Goal: Task Accomplishment & Management: Manage account settings

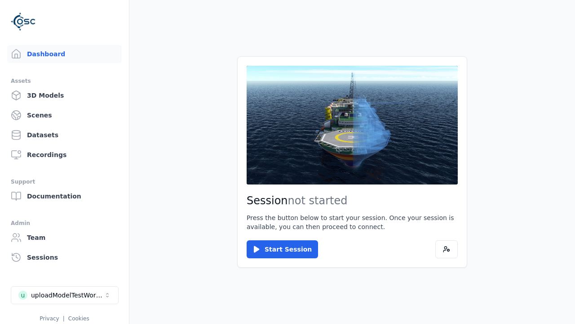
click at [65, 295] on div "uploadModelTestWorkspace" at bounding box center [67, 294] width 73 height 9
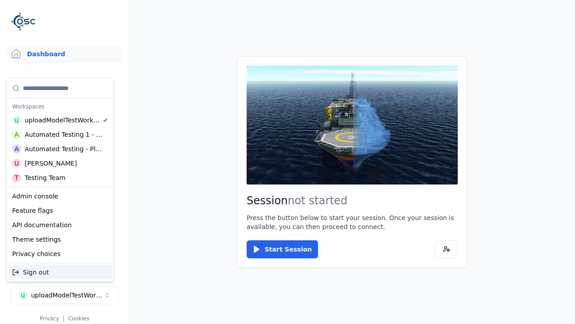
click at [60, 149] on div "Automated Testing - Playwright" at bounding box center [64, 148] width 78 height 9
click at [288, 162] on html "Support Dashboard Assets 3D Models Scenes Datasets Recordings Support Documenta…" at bounding box center [287, 162] width 575 height 324
click at [64, 95] on link "3D Models" at bounding box center [64, 95] width 115 height 18
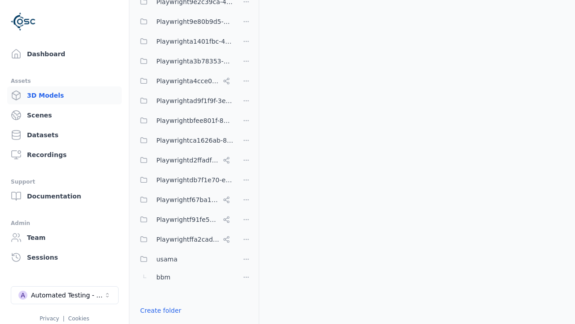
click at [160, 310] on link "Create folder" at bounding box center [160, 310] width 41 height 9
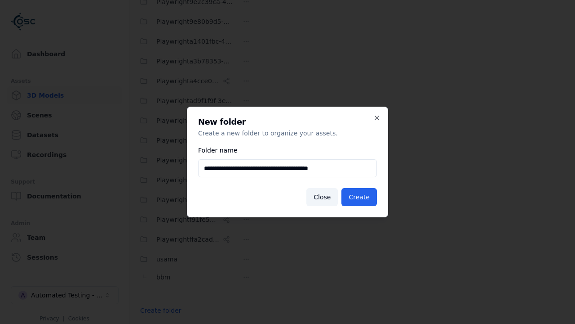
type input "**********"
click at [359, 197] on button "Create" at bounding box center [360, 197] width 36 height 18
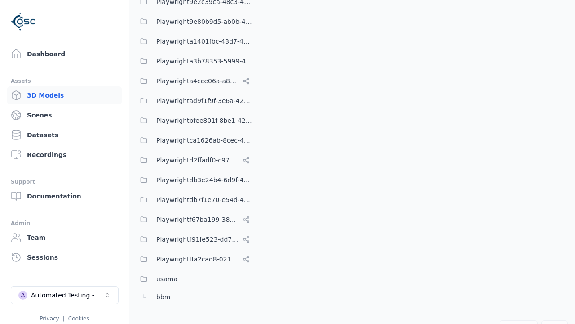
scroll to position [374, 0]
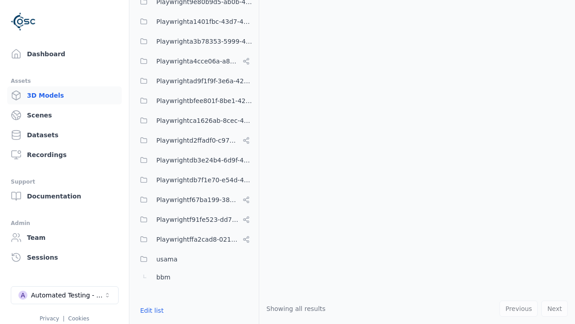
click at [152, 310] on button "Edit list" at bounding box center [152, 310] width 34 height 16
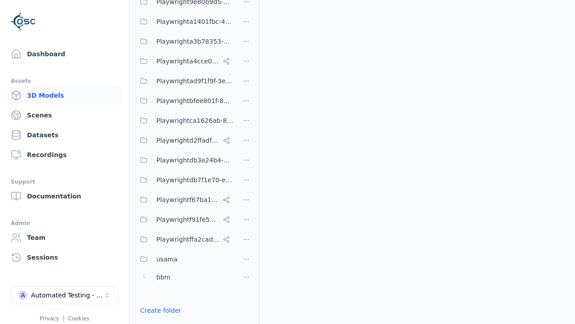
click at [246, 160] on html "Support Dashboard Assets 3D Models Scenes Datasets Recordings Support Documenta…" at bounding box center [287, 162] width 575 height 324
click at [246, 207] on div "Rename" at bounding box center [246, 207] width 60 height 14
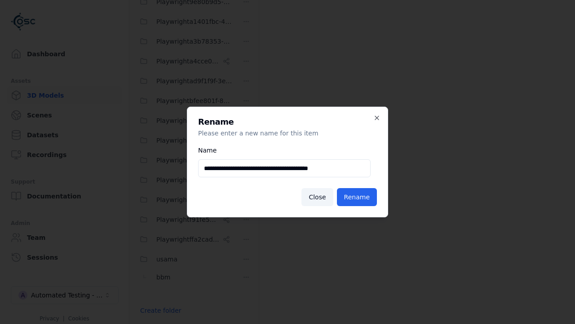
click at [284, 168] on input "**********" at bounding box center [284, 168] width 173 height 18
type input "**********"
click at [357, 197] on button "Rename" at bounding box center [357, 197] width 40 height 18
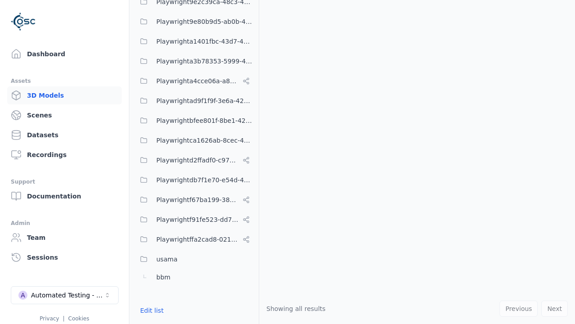
click at [152, 310] on button "Edit list" at bounding box center [152, 310] width 34 height 16
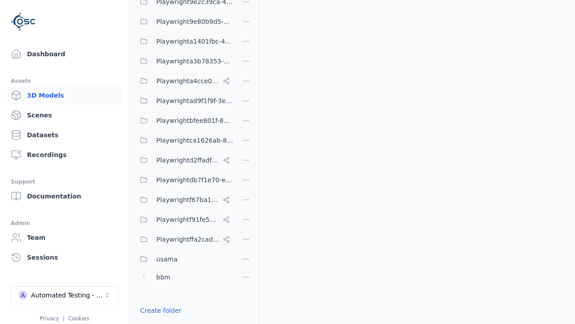
click at [246, 162] on html "Support Dashboard Assets 3D Models Scenes Datasets Recordings Support Documenta…" at bounding box center [287, 162] width 575 height 324
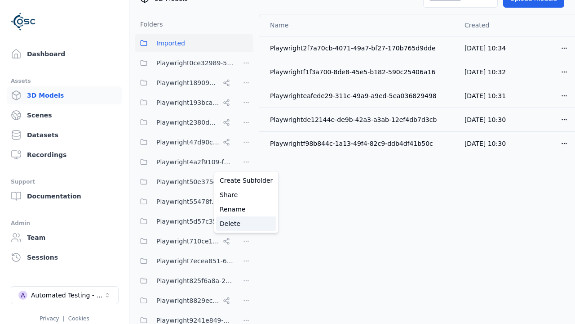
click at [246, 223] on div "Delete" at bounding box center [246, 223] width 60 height 14
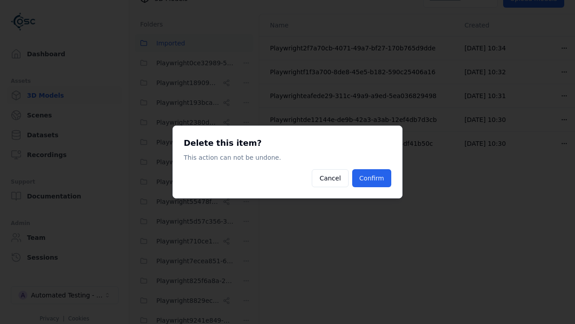
click at [372, 178] on button "Confirm" at bounding box center [371, 178] width 39 height 18
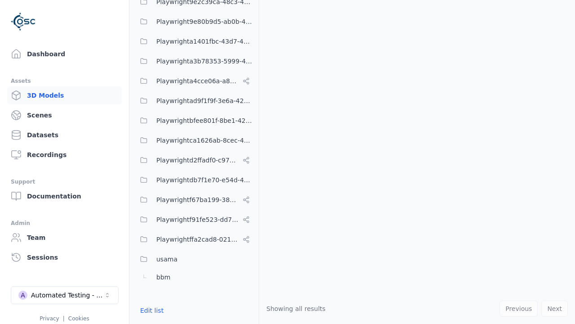
scroll to position [355, 0]
